Goal: Task Accomplishment & Management: Manage account settings

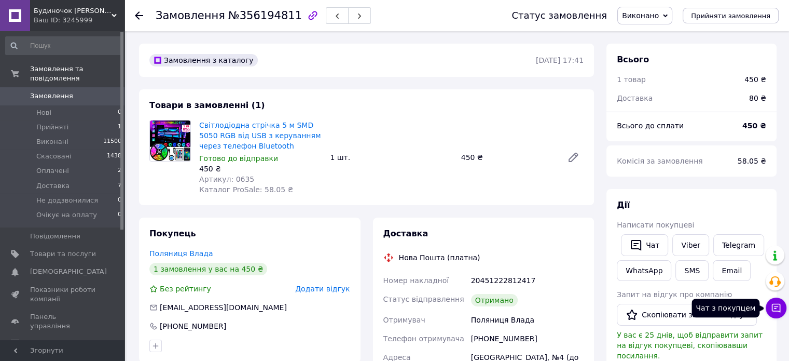
click at [775, 309] on icon at bounding box center [776, 308] width 10 height 10
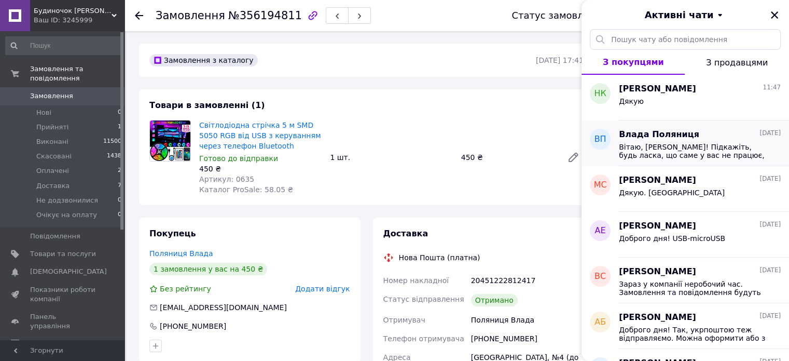
click at [726, 143] on span "Вітаю, Владиславо! Підкажіть, будь ласка, що саме у вас не працює, бо ми переві…" at bounding box center [692, 151] width 147 height 17
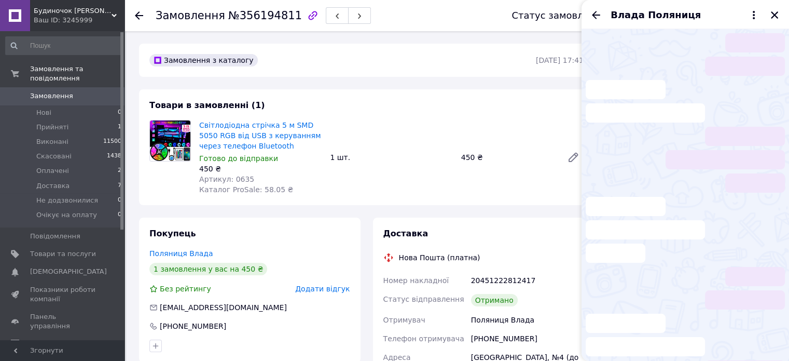
scroll to position [221, 0]
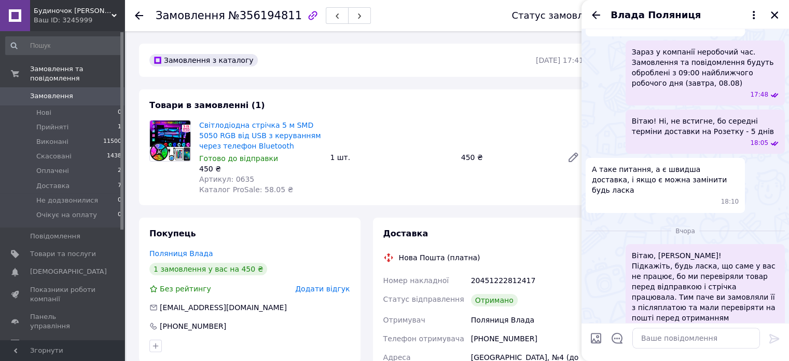
click at [774, 8] on div "Влада Поляниця" at bounding box center [686, 14] width 208 height 29
click at [776, 13] on icon "Закрити" at bounding box center [774, 14] width 7 height 7
